Goal: Information Seeking & Learning: Learn about a topic

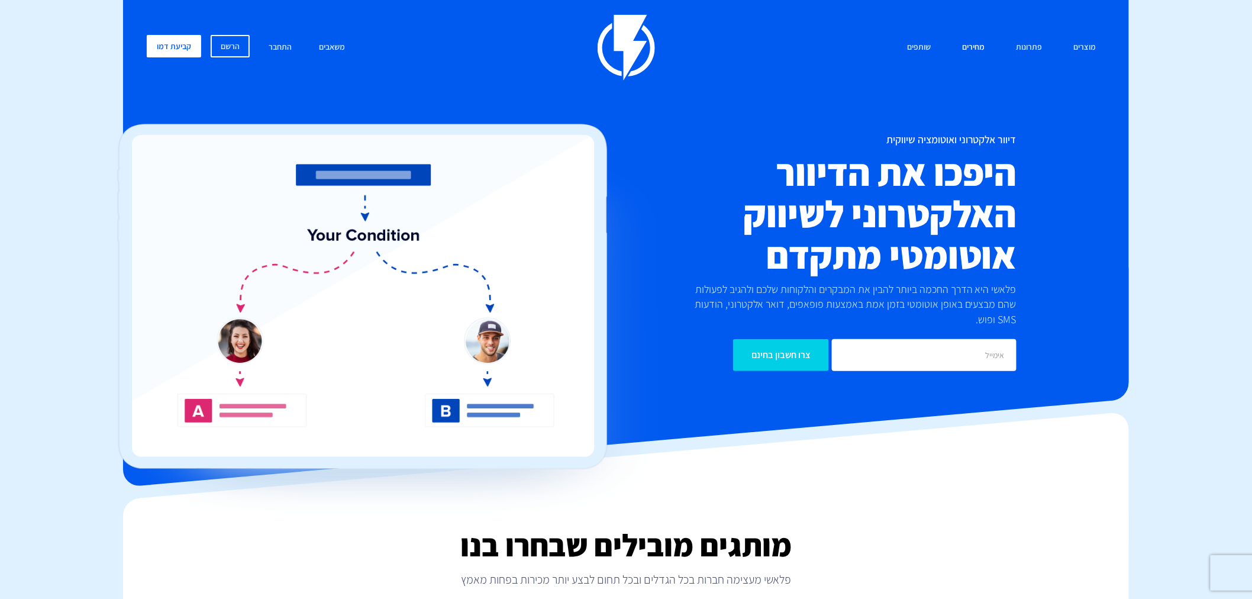
click at [971, 44] on link "מחירים" at bounding box center [973, 47] width 40 height 25
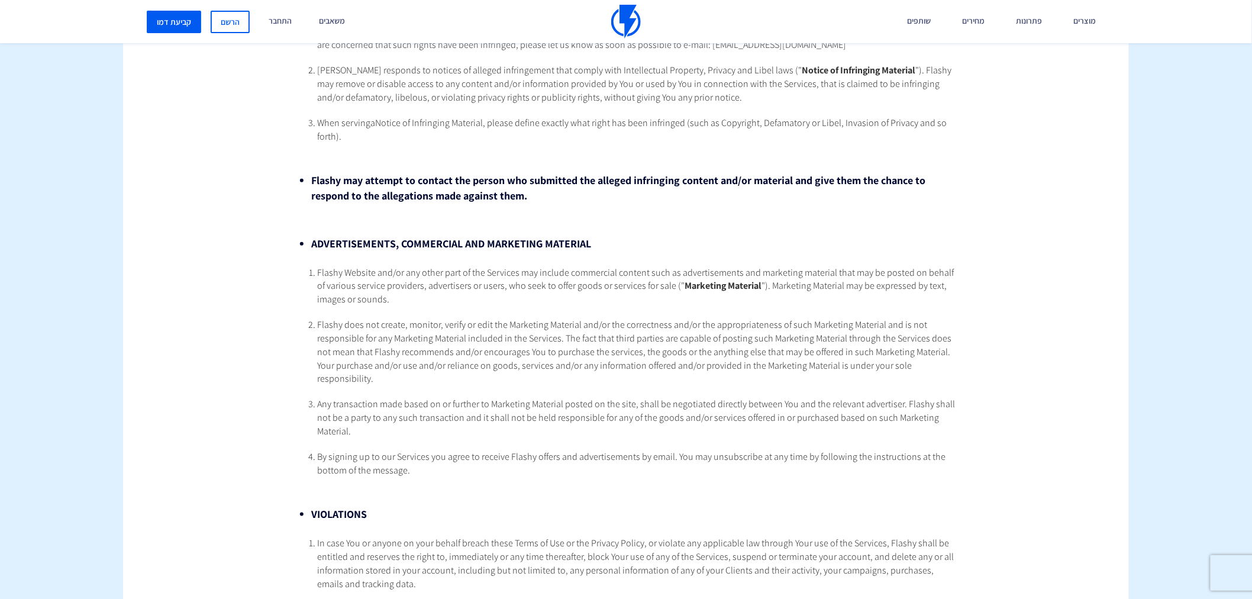
scroll to position [4756, 0]
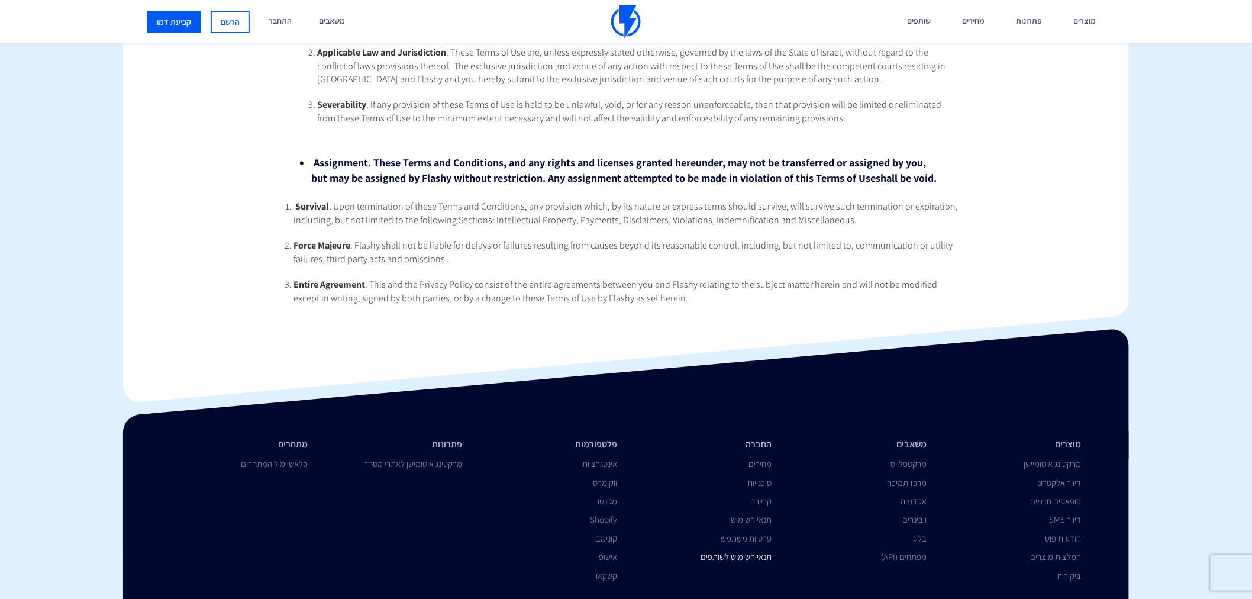
click at [745, 551] on link "תנאי השימוש לשותפים" at bounding box center [736, 556] width 71 height 11
